Goal: Task Accomplishment & Management: Manage account settings

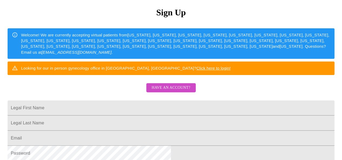
scroll to position [64, 0]
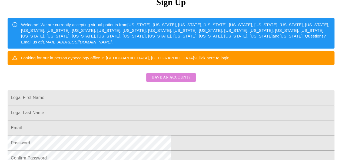
click at [178, 81] on span "Have an account?" at bounding box center [170, 77] width 39 height 7
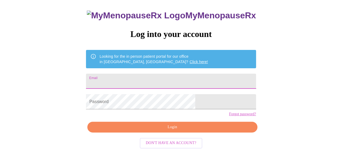
click at [163, 78] on input "Email" at bounding box center [171, 81] width 170 height 15
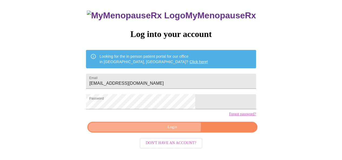
click at [174, 131] on span "Login" at bounding box center [171, 127] width 157 height 7
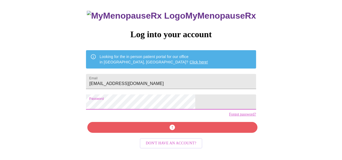
click at [110, 112] on div "MyMenopauseRx Log into your account Looking for the in person patient portal fo…" at bounding box center [170, 66] width 337 height 192
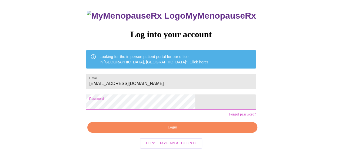
click at [149, 131] on span "Login" at bounding box center [171, 127] width 157 height 7
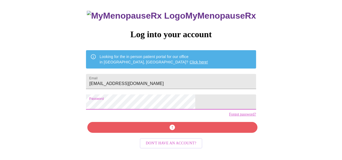
click at [112, 108] on div "MyMenopauseRx Log into your account Looking for the in person patient portal fo…" at bounding box center [170, 82] width 180 height 160
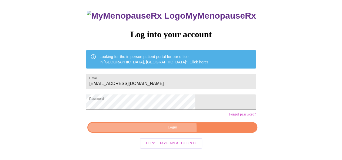
click at [135, 131] on span "Login" at bounding box center [171, 127] width 157 height 7
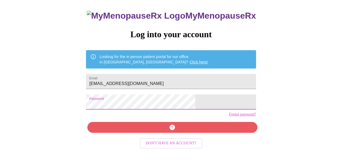
click at [110, 114] on div "MyMenopauseRx Log into your account Looking for the in person patient portal fo…" at bounding box center [170, 66] width 337 height 192
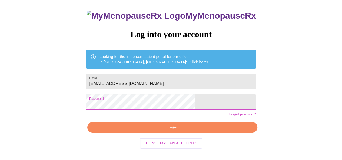
click at [148, 131] on span "Login" at bounding box center [171, 127] width 157 height 7
click at [110, 109] on div "MyMenopauseRx Log into your account Looking for the in person patient portal fo…" at bounding box center [170, 66] width 337 height 192
click at [138, 131] on span "Login" at bounding box center [171, 127] width 157 height 7
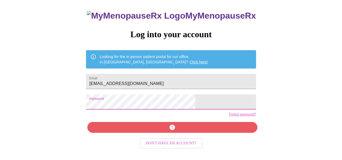
click at [93, 108] on div "MyMenopauseRx Log into your account Looking for the in person patient portal fo…" at bounding box center [170, 66] width 337 height 192
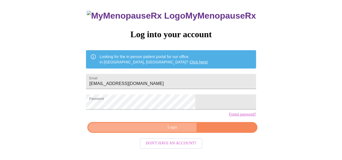
click at [133, 131] on span "Login" at bounding box center [171, 127] width 157 height 7
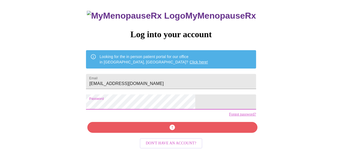
click at [96, 109] on div "MyMenopauseRx Log into your account Looking for the in person patient portal fo…" at bounding box center [170, 66] width 337 height 192
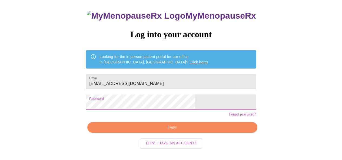
click at [143, 133] on button "Login" at bounding box center [172, 127] width 170 height 11
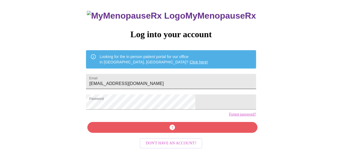
click at [168, 83] on input "[EMAIL_ADDRESS][DOMAIN_NAME]" at bounding box center [171, 81] width 170 height 15
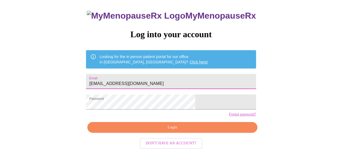
click at [169, 83] on input "[EMAIL_ADDRESS][DOMAIN_NAME]" at bounding box center [171, 81] width 170 height 15
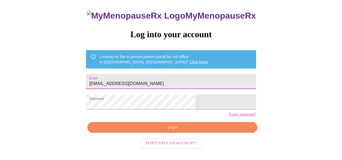
type input "[EMAIL_ADDRESS][DOMAIN_NAME]"
click at [154, 131] on span "Login" at bounding box center [171, 127] width 157 height 7
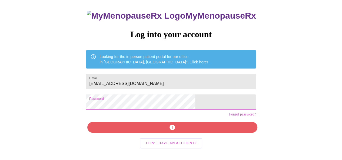
click at [96, 105] on div "MyMenopauseRx Log into your account Looking for the in person patient portal fo…" at bounding box center [170, 66] width 337 height 192
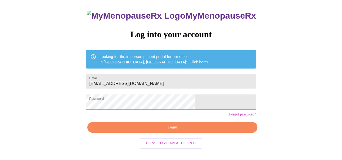
click at [179, 137] on div "MyMenopauseRx Log into your account Looking for the in person patient portal fo…" at bounding box center [170, 82] width 180 height 160
click at [179, 131] on span "Login" at bounding box center [171, 127] width 157 height 7
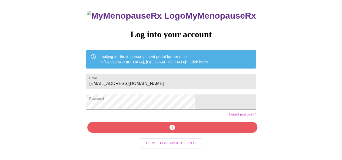
click at [164, 112] on form "Password" at bounding box center [171, 102] width 170 height 21
click at [161, 135] on div "MyMenopauseRx Log into your account Looking for the in person patient portal fo…" at bounding box center [170, 82] width 180 height 160
click at [105, 92] on div "MyMenopauseRx Log into your account Looking for the in person patient portal fo…" at bounding box center [170, 66] width 337 height 192
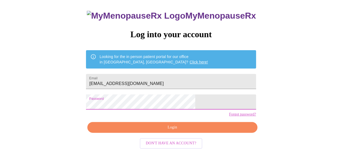
click at [136, 132] on button "Login" at bounding box center [172, 127] width 170 height 11
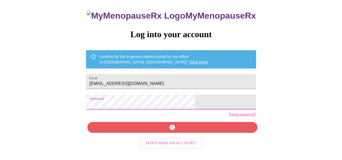
click at [162, 118] on div "MyMenopauseRx Log into your account Looking for the in person patient portal fo…" at bounding box center [170, 82] width 180 height 160
click at [157, 135] on div "MyMenopauseRx Log into your account Looking for the in person patient portal fo…" at bounding box center [170, 82] width 180 height 160
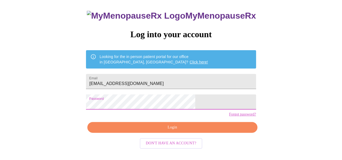
click at [101, 107] on div "MyMenopauseRx Log into your account Looking for the in person patient portal fo…" at bounding box center [170, 66] width 337 height 192
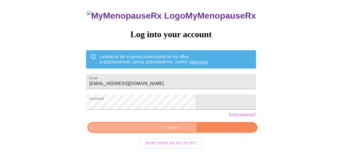
click at [140, 131] on span "Login" at bounding box center [171, 127] width 157 height 7
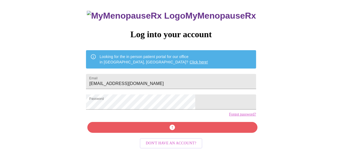
click at [339, 39] on div "MyMenopauseRx Log into your account Looking for the in person patient portal fo…" at bounding box center [170, 66] width 337 height 192
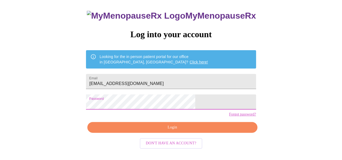
click at [167, 131] on span "Login" at bounding box center [171, 127] width 157 height 7
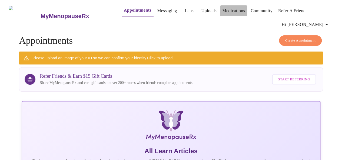
click at [226, 10] on link "Medications" at bounding box center [233, 11] width 23 height 8
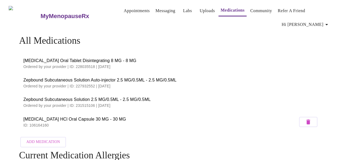
click at [199, 15] on link "Uploads" at bounding box center [206, 11] width 15 height 8
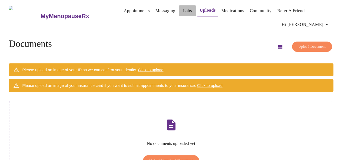
click at [183, 11] on link "Labs" at bounding box center [187, 11] width 9 height 8
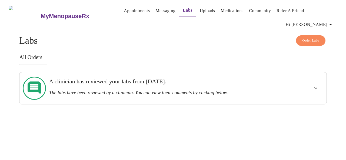
click at [164, 11] on link "Messaging" at bounding box center [165, 11] width 20 height 8
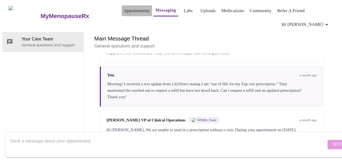
click at [124, 9] on link "Appointments" at bounding box center [137, 11] width 26 height 8
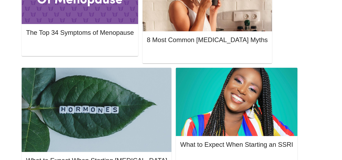
scroll to position [255, 0]
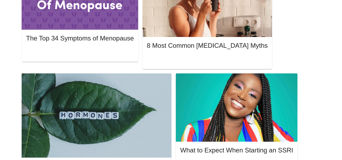
scroll to position [322, 0]
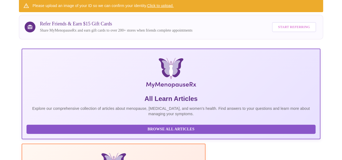
scroll to position [0, 0]
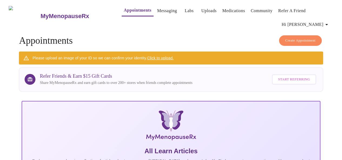
click at [325, 21] on icon "button" at bounding box center [326, 24] width 6 height 6
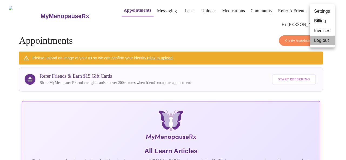
click at [323, 39] on li "Log out" at bounding box center [321, 41] width 25 height 10
